Goal: Task Accomplishment & Management: Complete application form

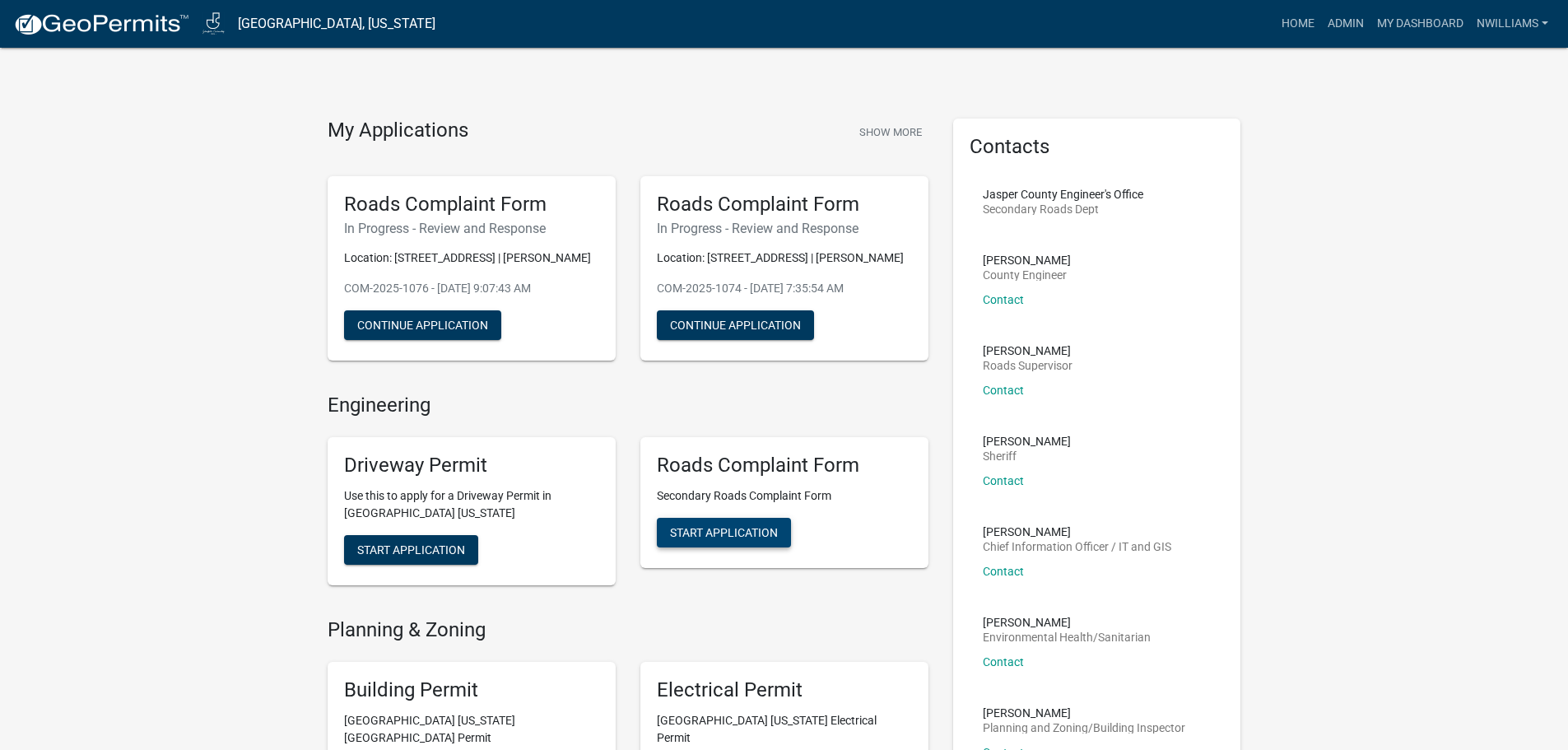
click at [741, 542] on button "Start Application" at bounding box center [724, 533] width 134 height 30
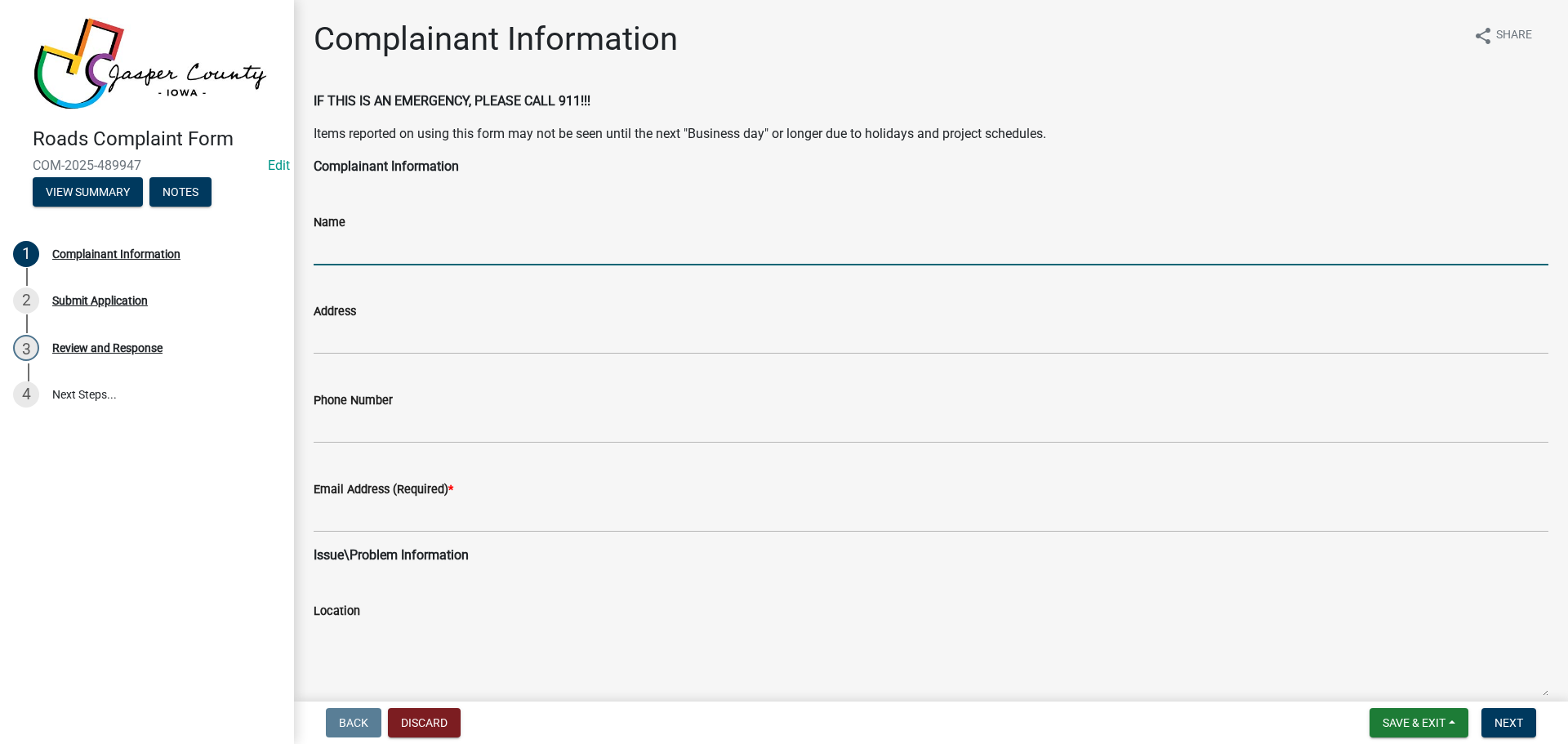
click at [346, 251] on input "Name" at bounding box center [931, 249] width 1235 height 33
type input "Susan Gildersleeve"
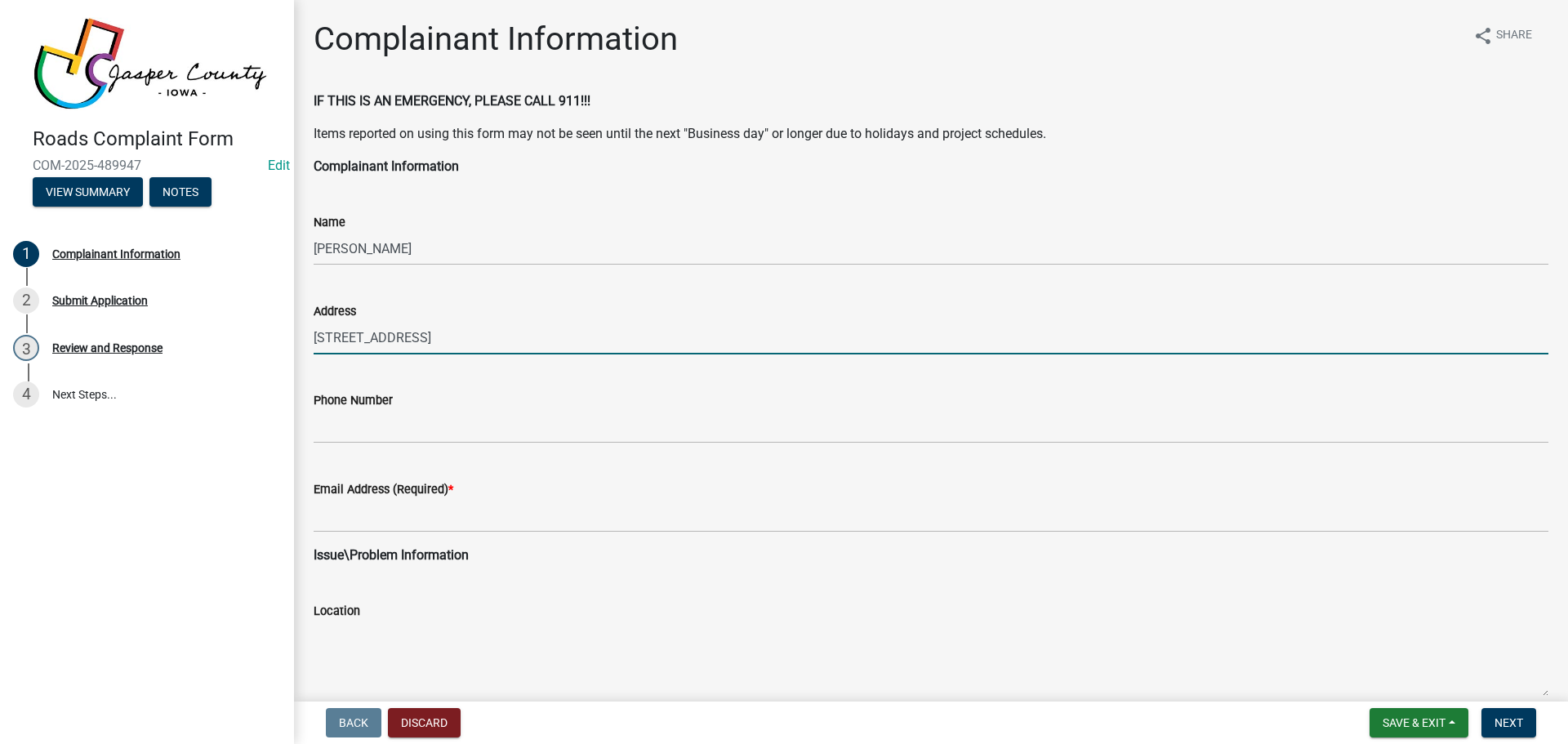
type input "1326 County Line Rd"
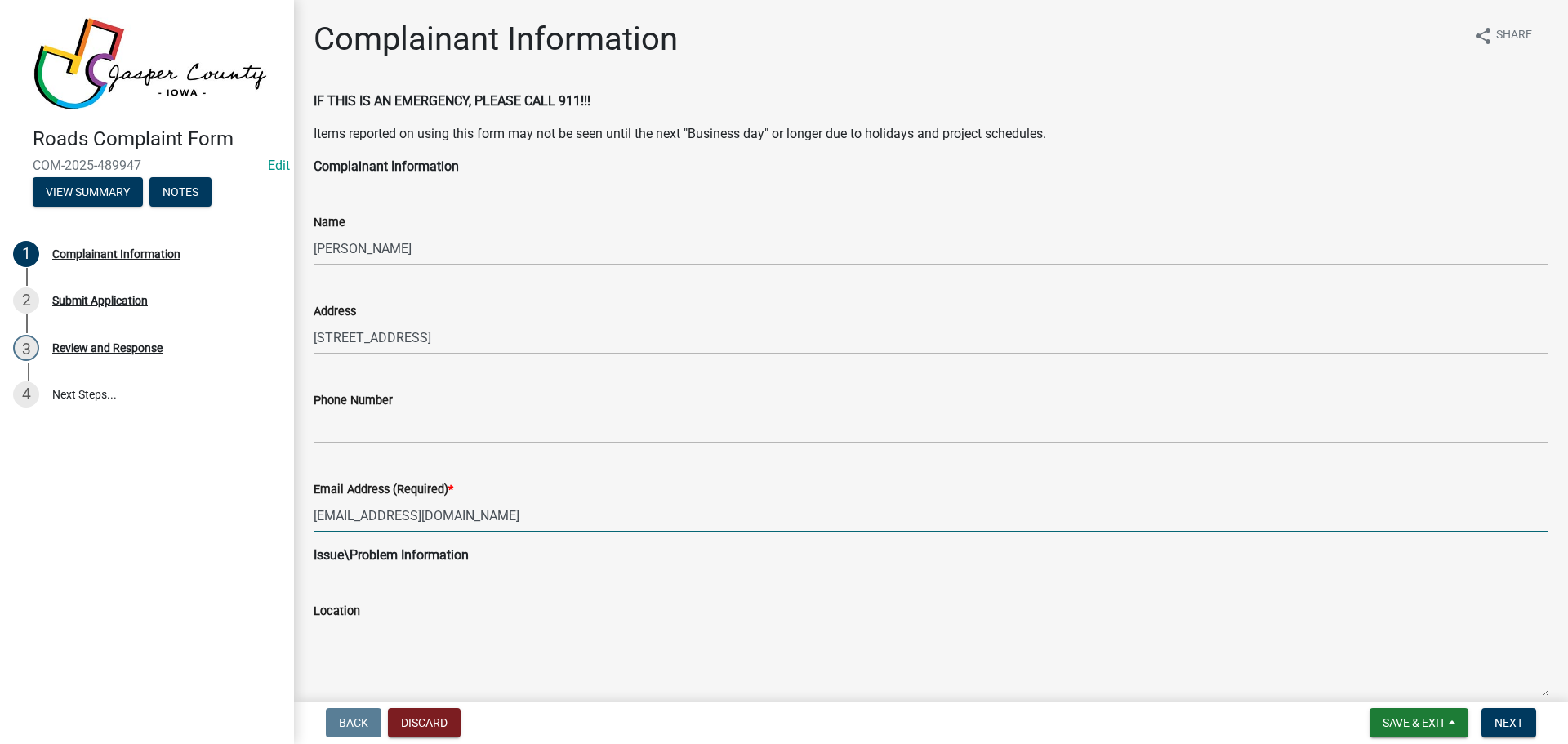
type input "nwilliams@jasperia.org"
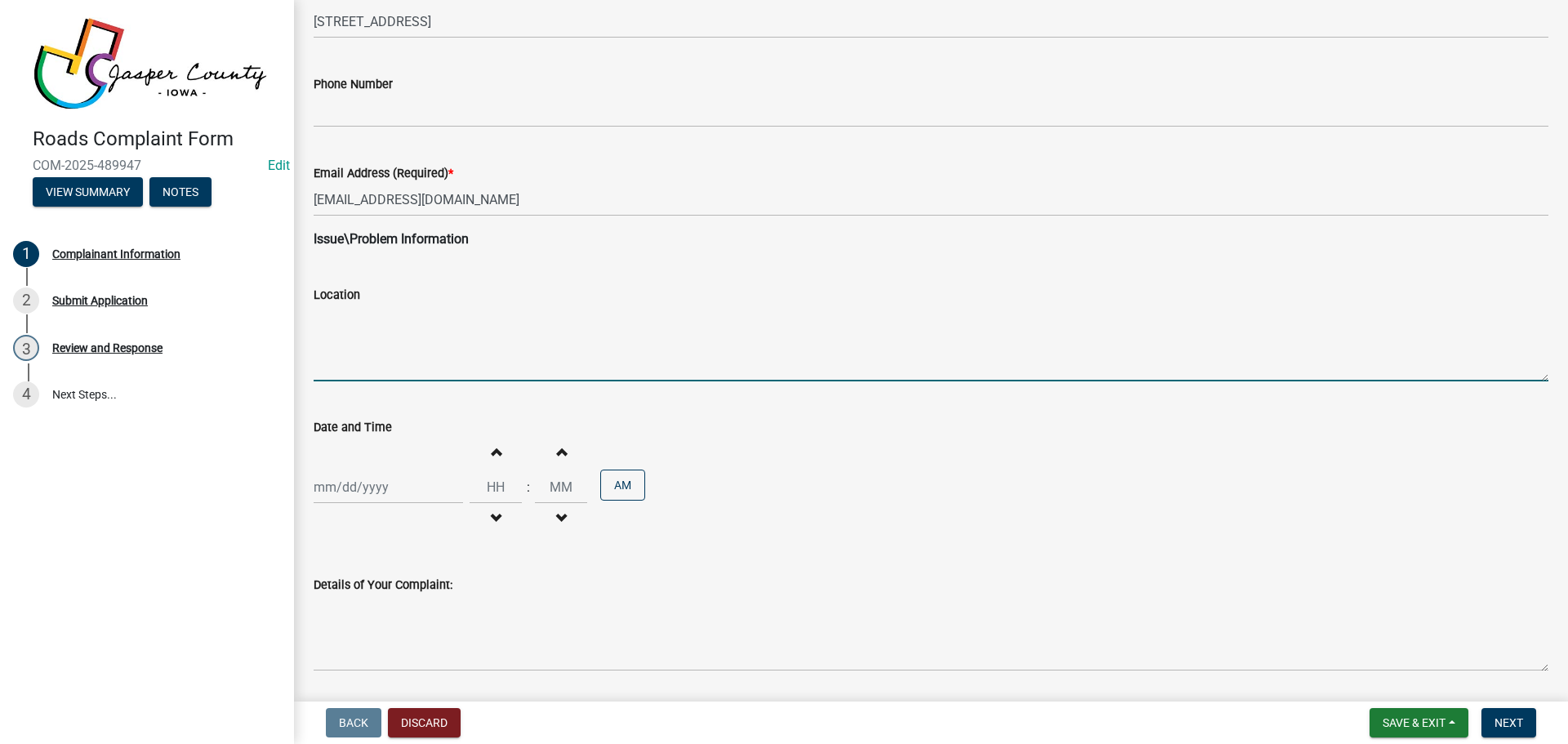
scroll to position [327, 0]
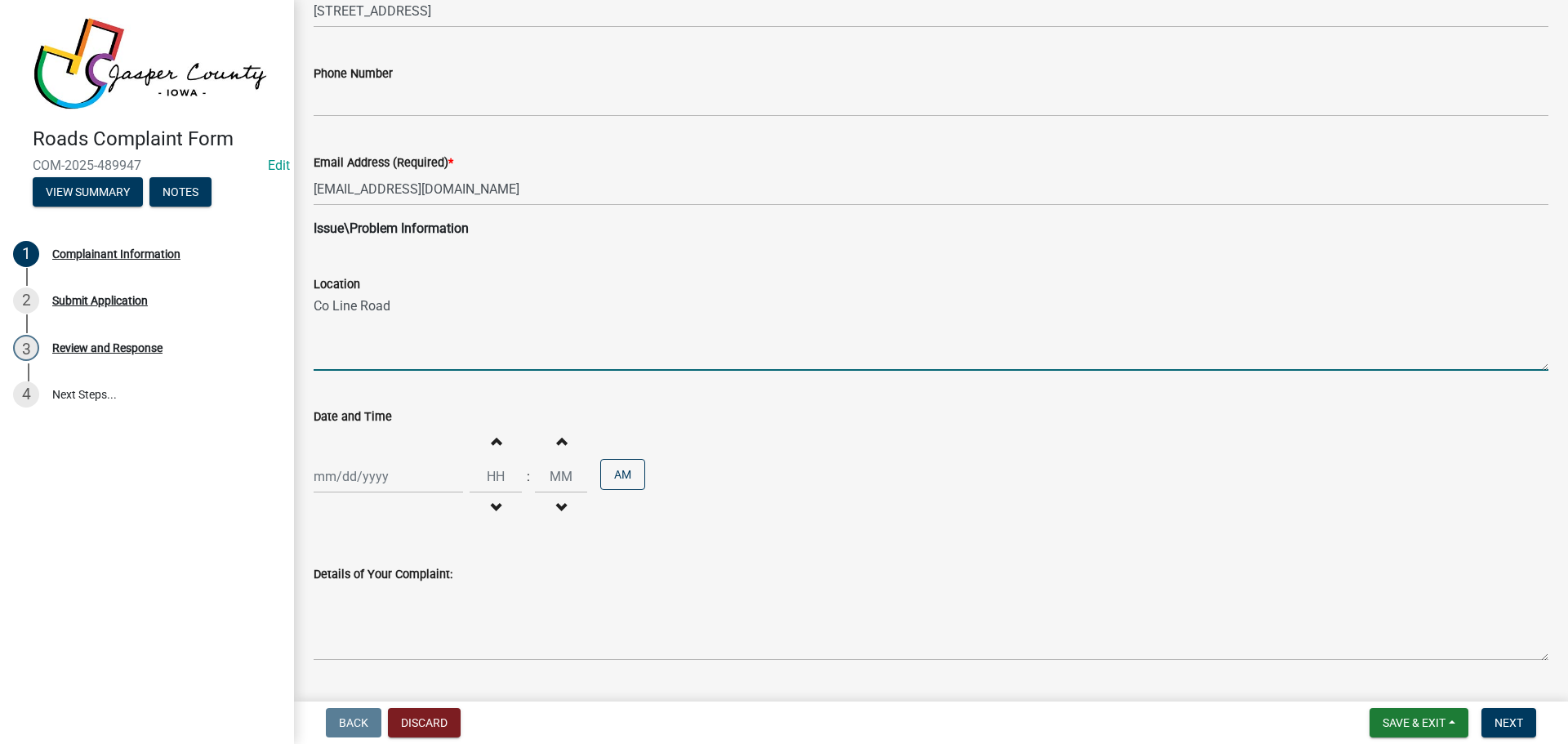
type textarea "Co Line Road"
select select "10"
select select "2025"
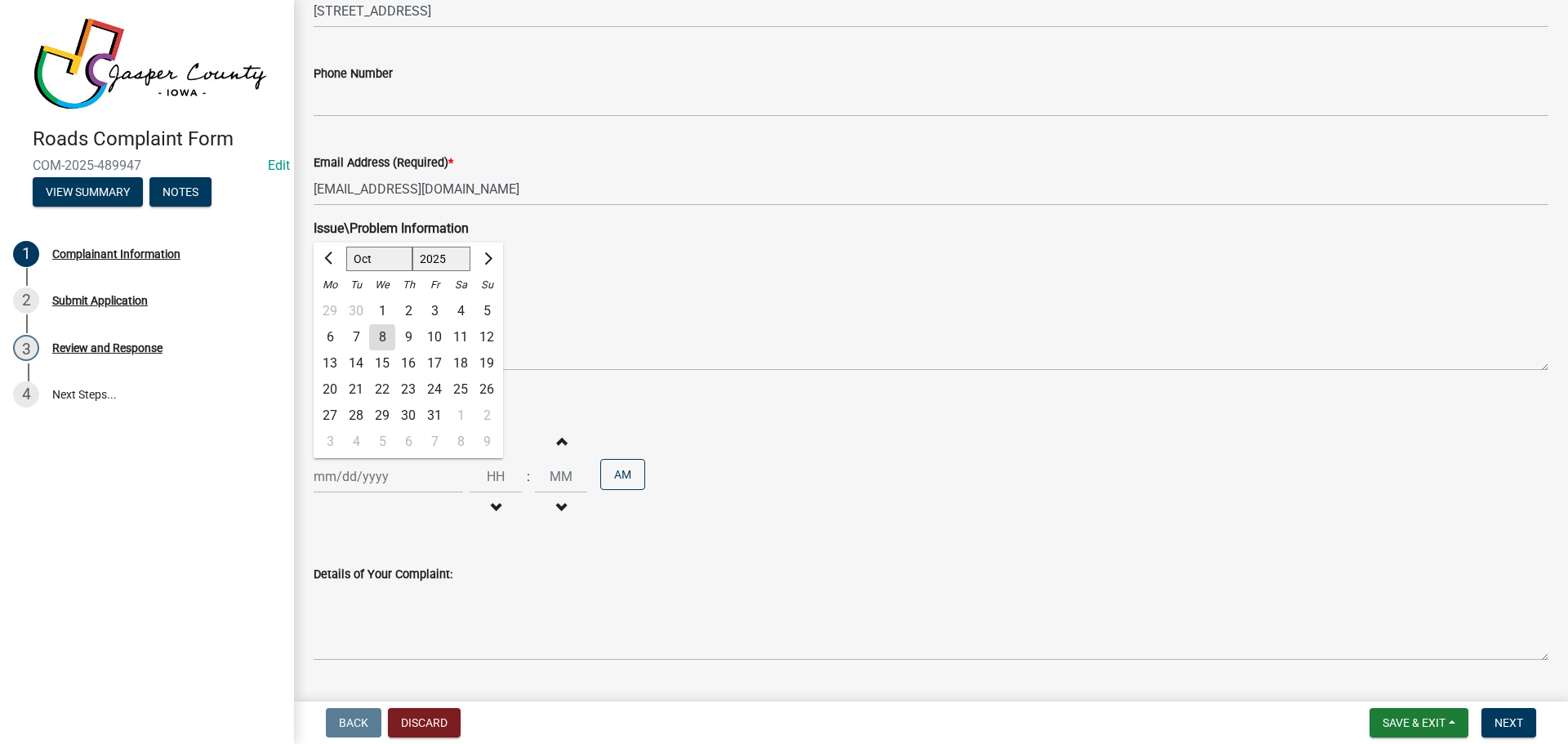
click at [386, 486] on div "Jan Feb Mar Apr May Jun Jul Aug Sep Oct Nov Dec 1525 1526 1527 1528 1529 1530 1…" at bounding box center [388, 477] width 149 height 33
click at [384, 337] on div "8" at bounding box center [382, 337] width 26 height 26
type input "[DATE]"
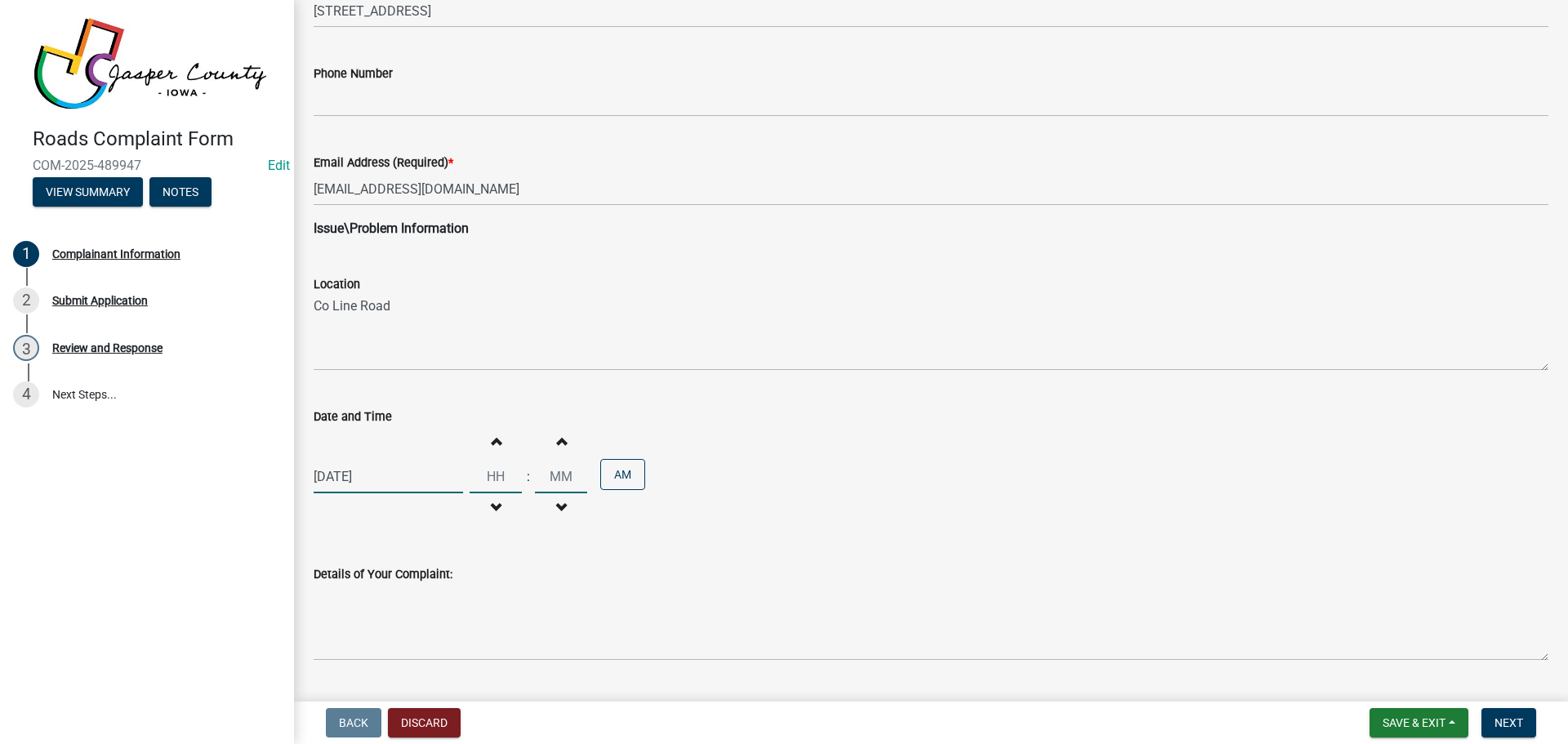
click at [483, 472] on input "Hours" at bounding box center [495, 477] width 52 height 33
type input "01"
type input "00"
click at [610, 469] on button "AM" at bounding box center [622, 475] width 45 height 31
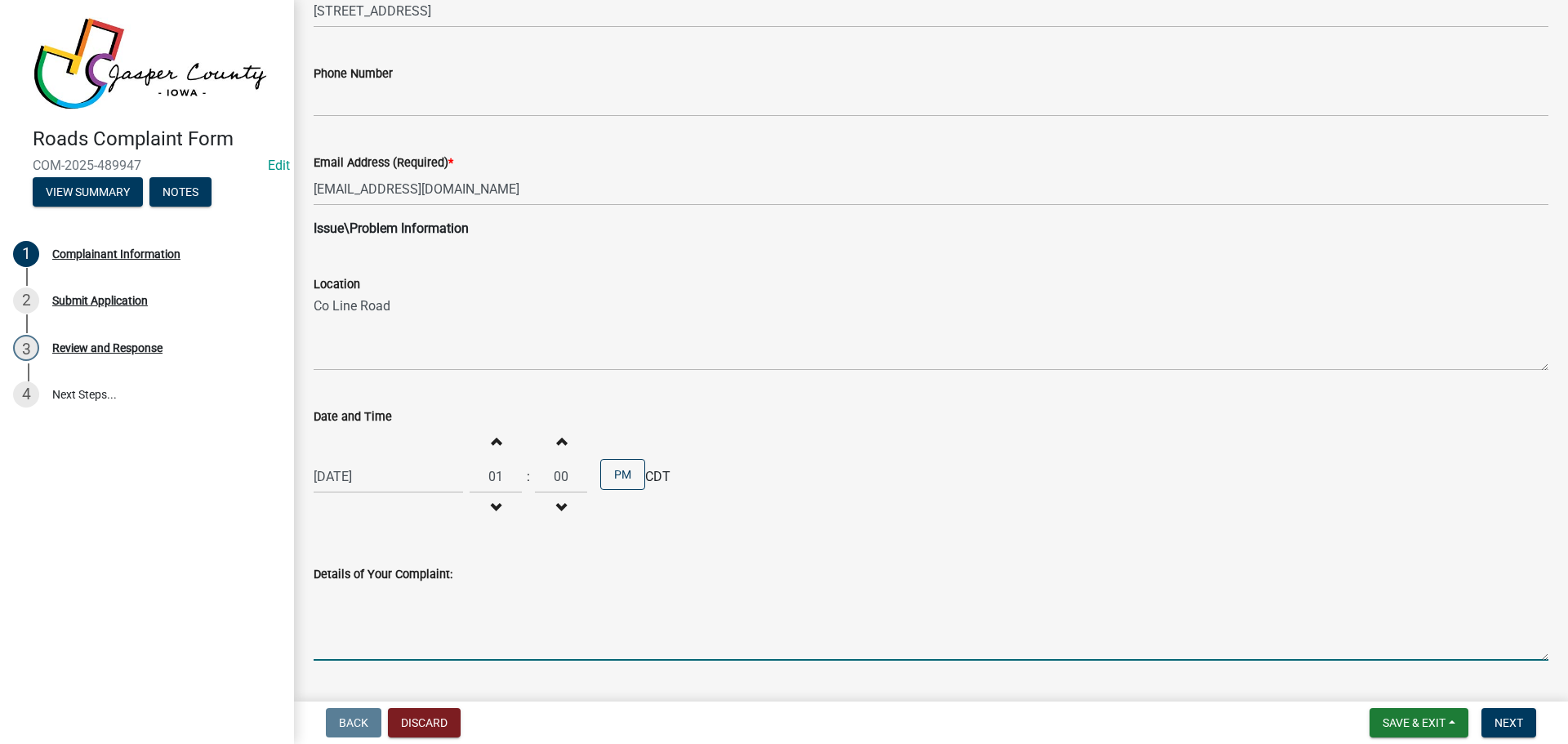
click at [392, 594] on textarea "Details of Your Complaint:" at bounding box center [931, 622] width 1235 height 77
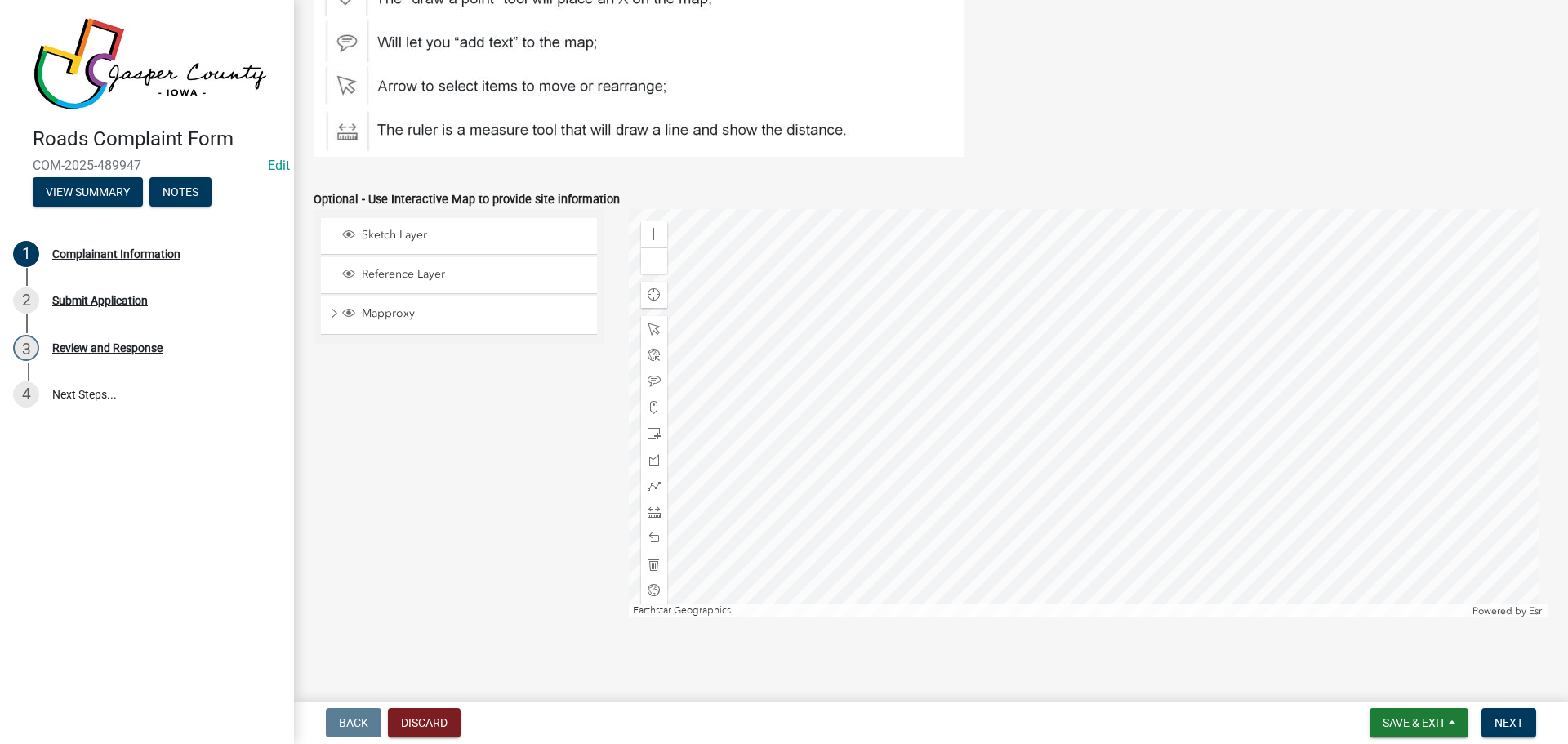
scroll to position [1221, 0]
type textarea "Susan called Marion Co Road Dept, who then called me, to ask for some rock to b…"
click at [1052, 545] on div at bounding box center [1089, 412] width 920 height 408
click at [649, 430] on span at bounding box center [654, 433] width 13 height 13
click at [1121, 532] on div at bounding box center [1089, 412] width 920 height 408
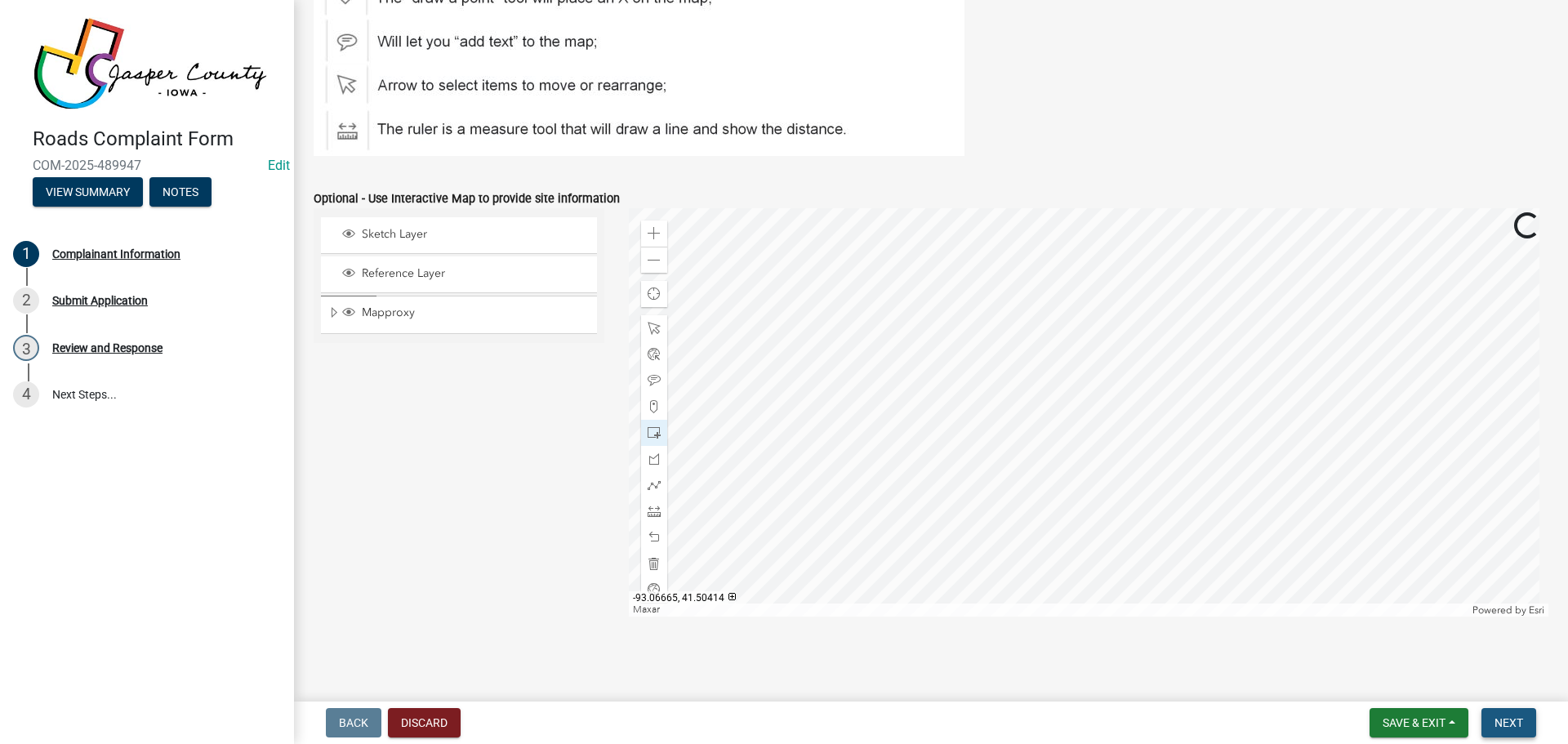
click at [1509, 717] on span "Next" at bounding box center [1509, 723] width 29 height 13
click at [1493, 720] on button "Next" at bounding box center [1508, 723] width 55 height 30
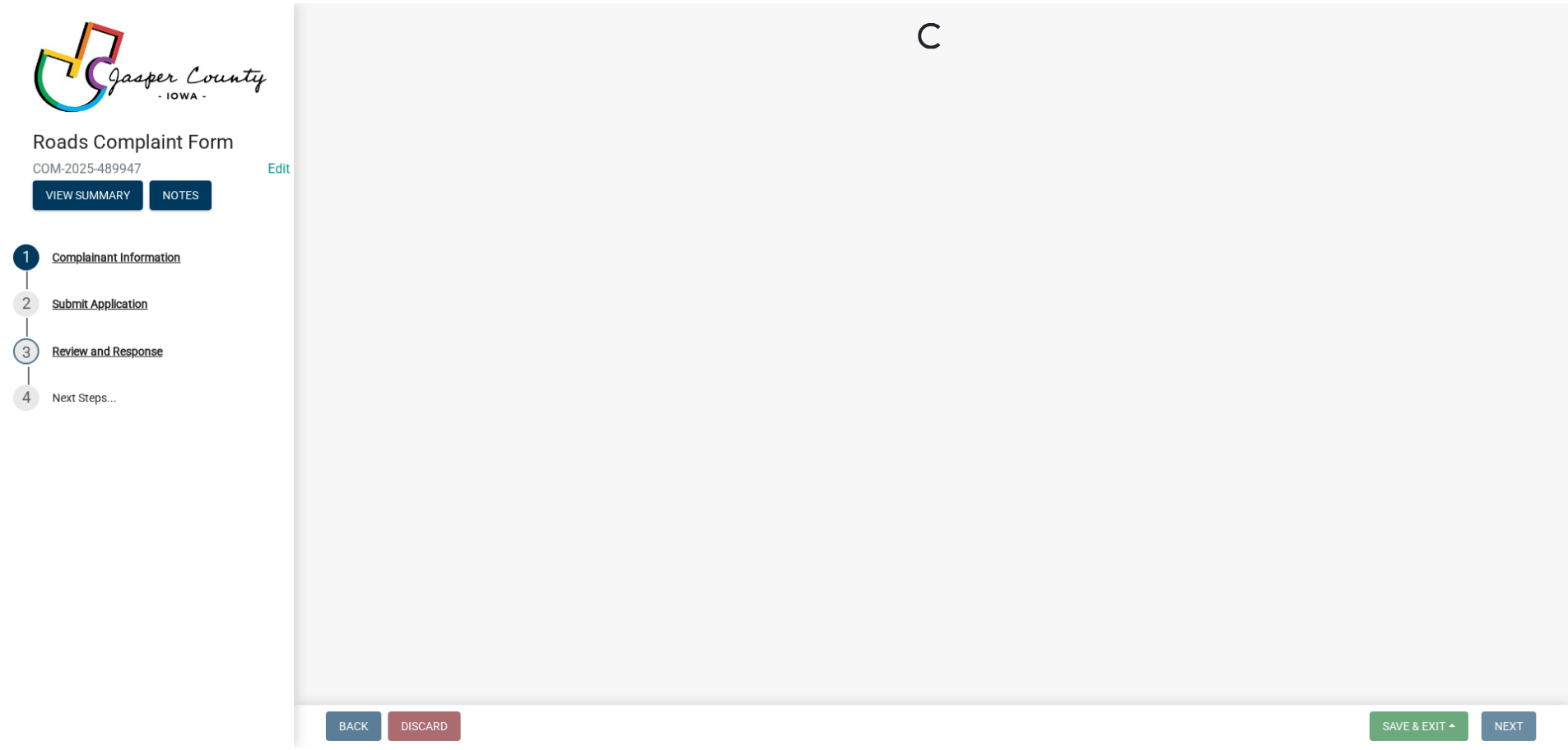
scroll to position [0, 0]
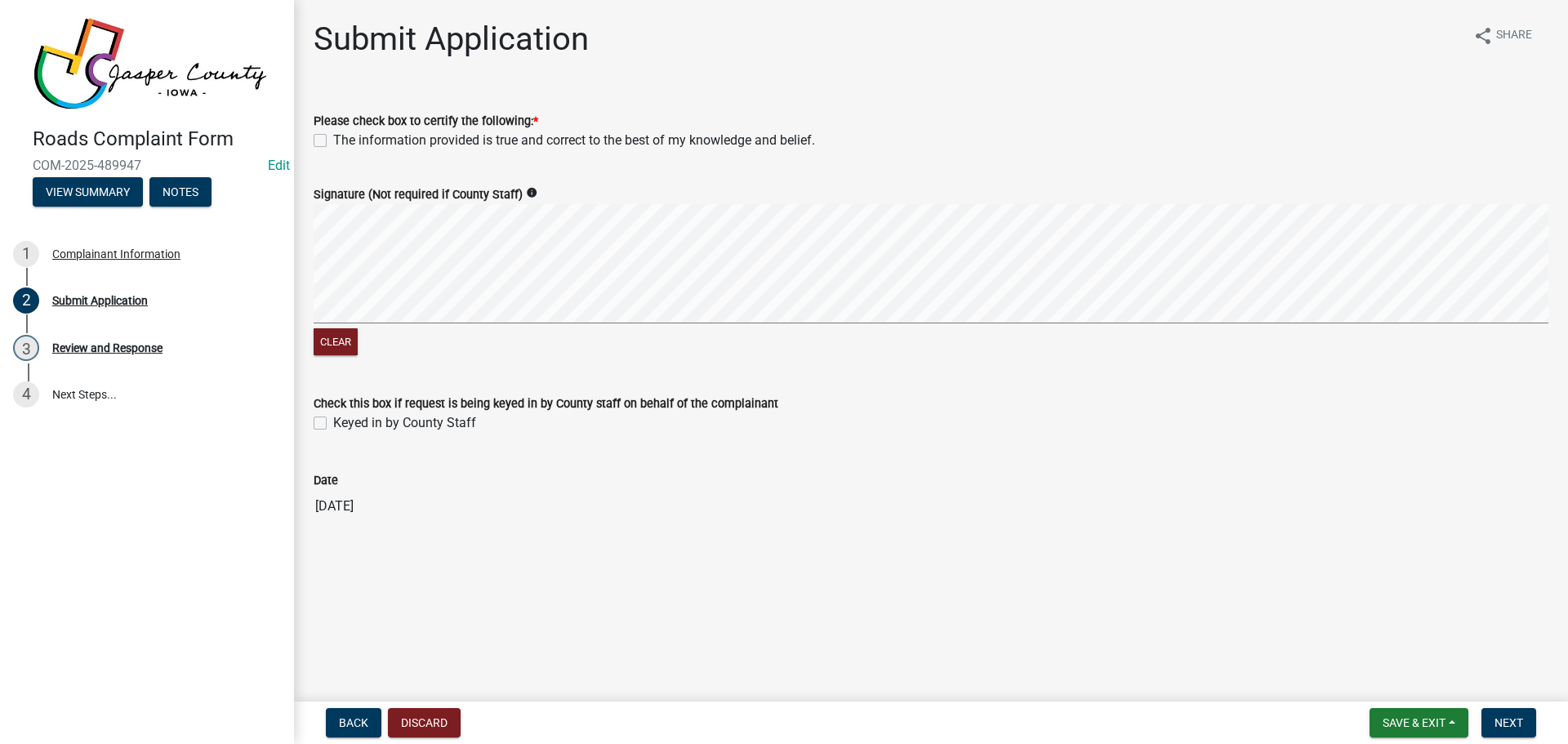
click at [333, 142] on label "The information provided is true and correct to the best of my knowledge and be…" at bounding box center [574, 140] width 482 height 19
click at [333, 142] on input "The information provided is true and correct to the best of my knowledge and be…" at bounding box center [338, 135] width 10 height 10
checkbox input "true"
click at [333, 423] on label "Keyed in by County Staff" at bounding box center [404, 422] width 143 height 19
click at [333, 423] on input "Keyed in by County Staff" at bounding box center [338, 417] width 10 height 10
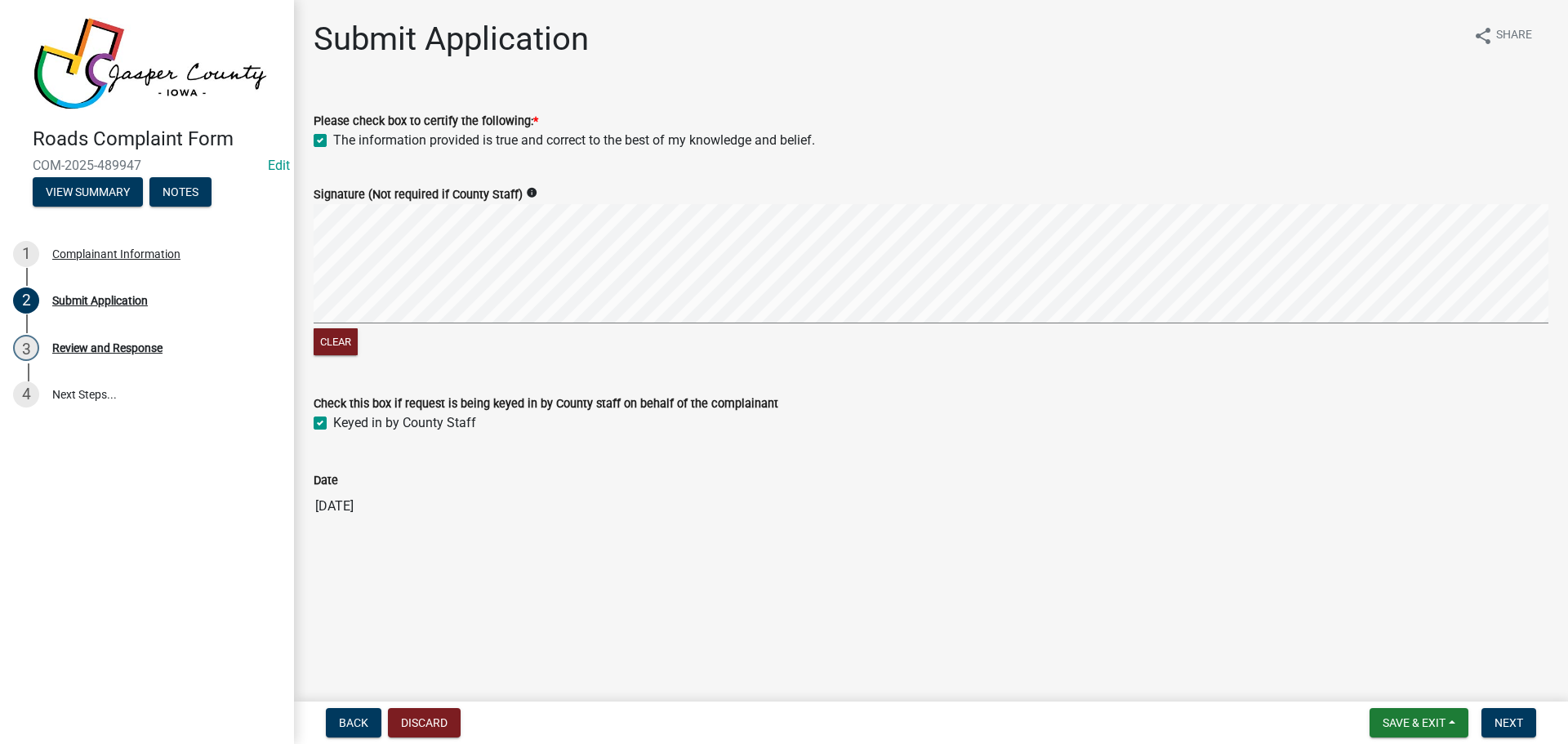
checkbox input "true"
click at [1512, 725] on span "Next" at bounding box center [1509, 723] width 29 height 13
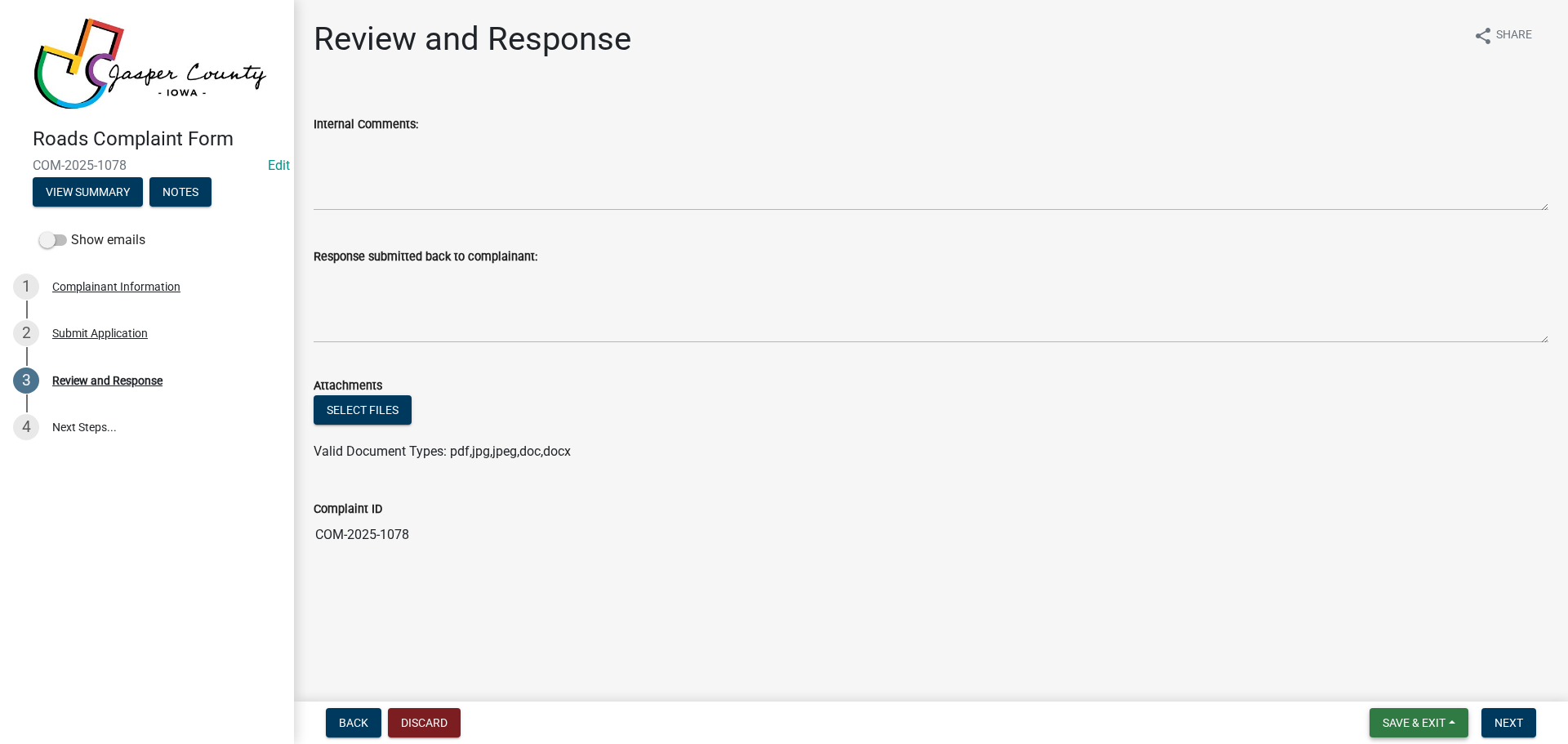
click at [1425, 734] on button "Save & Exit" at bounding box center [1419, 723] width 99 height 30
click at [1412, 684] on button "Save & Exit" at bounding box center [1402, 680] width 131 height 39
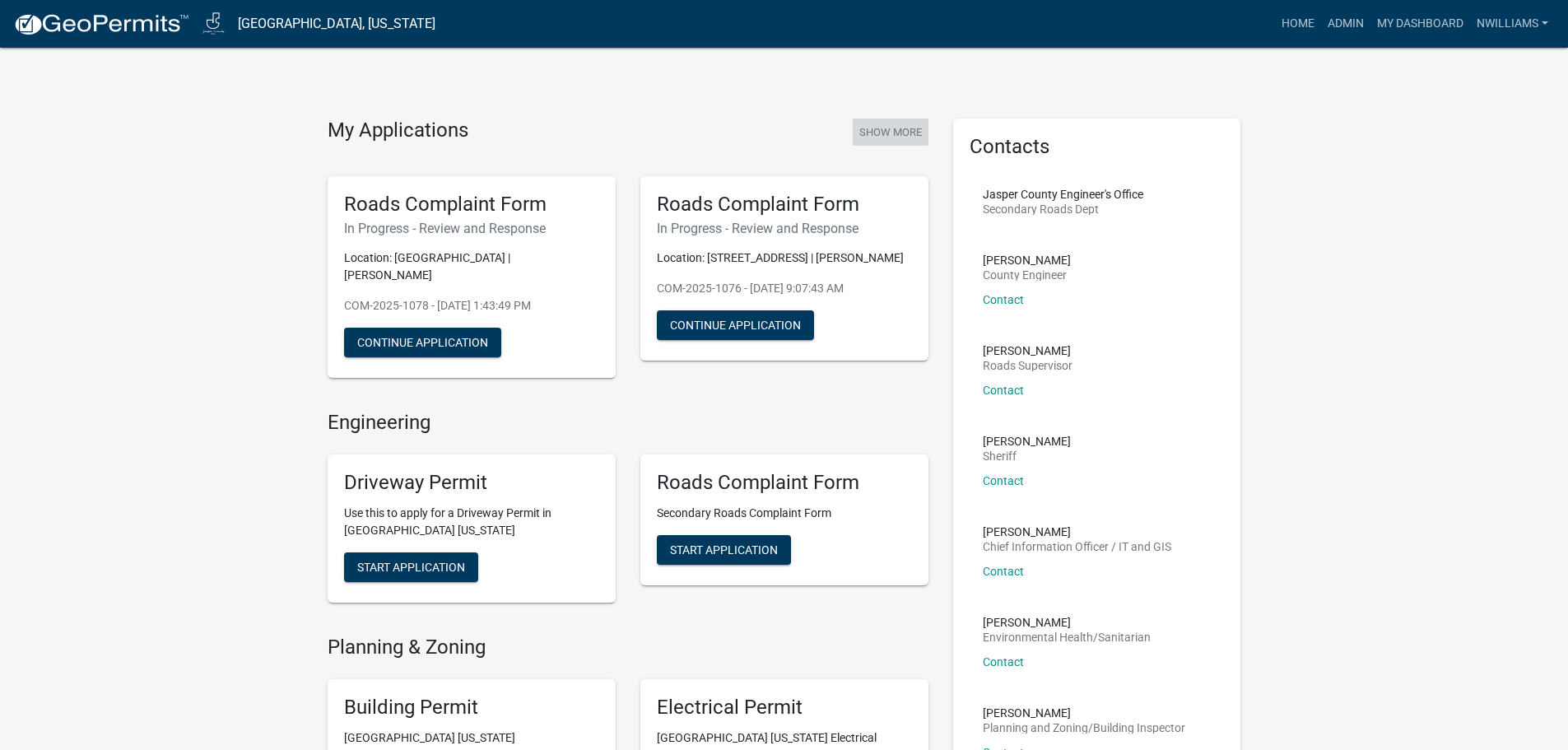
click at [875, 134] on button "Show More" at bounding box center [890, 132] width 76 height 27
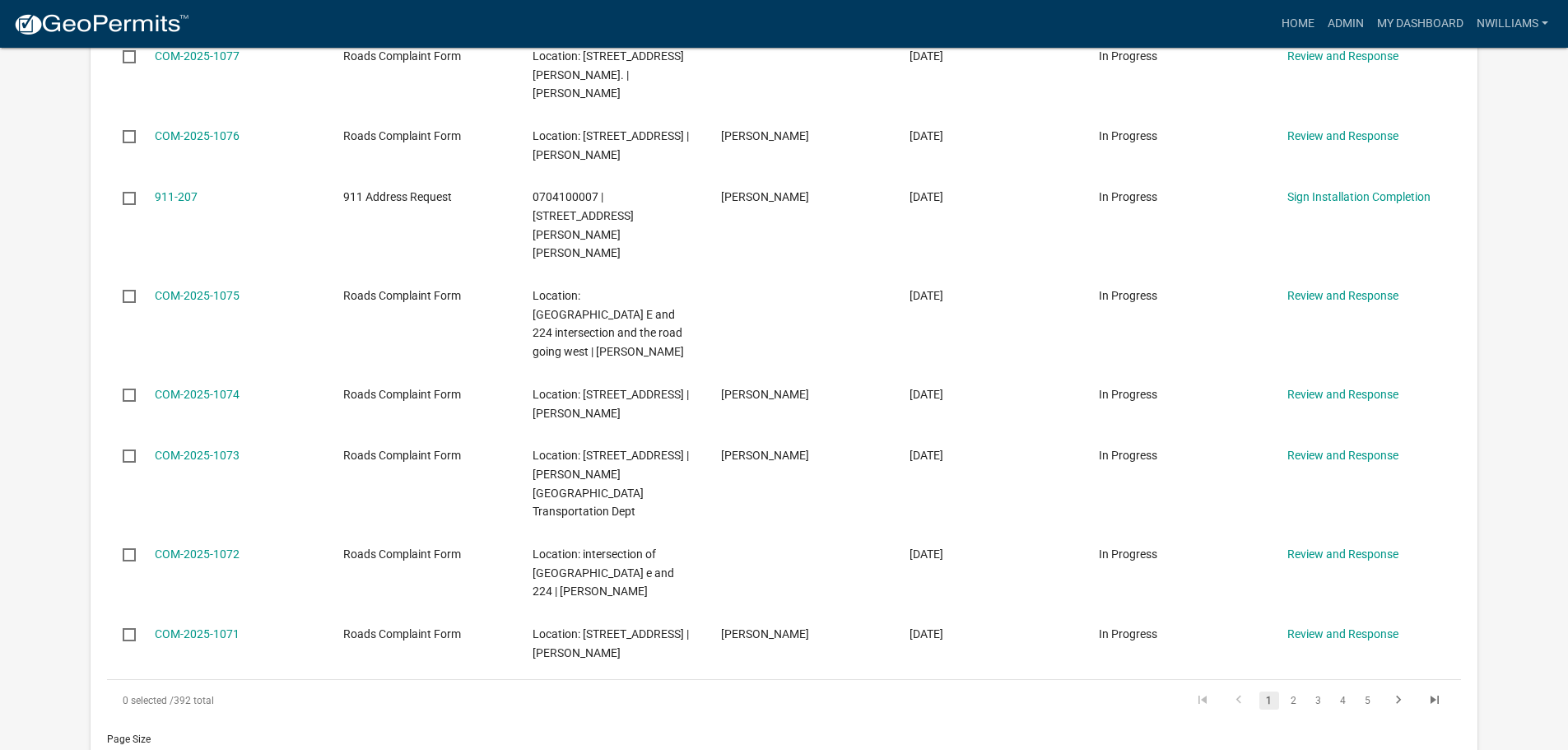
scroll to position [1868, 0]
